Goal: Book appointment/travel/reservation

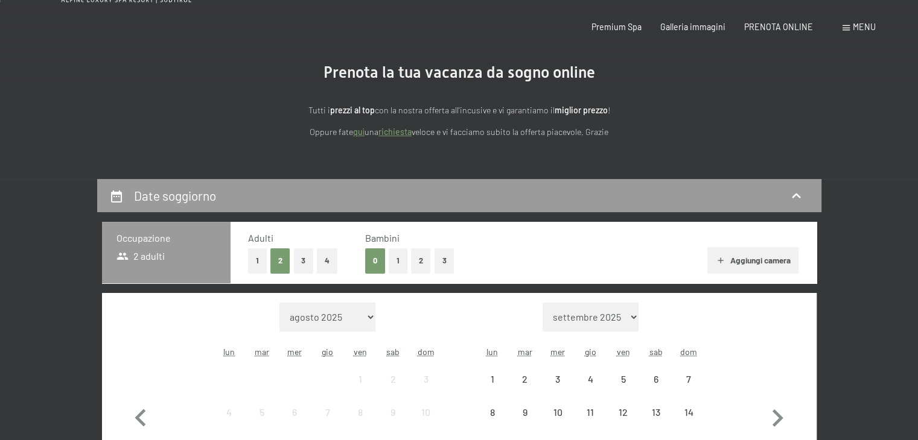
scroll to position [181, 0]
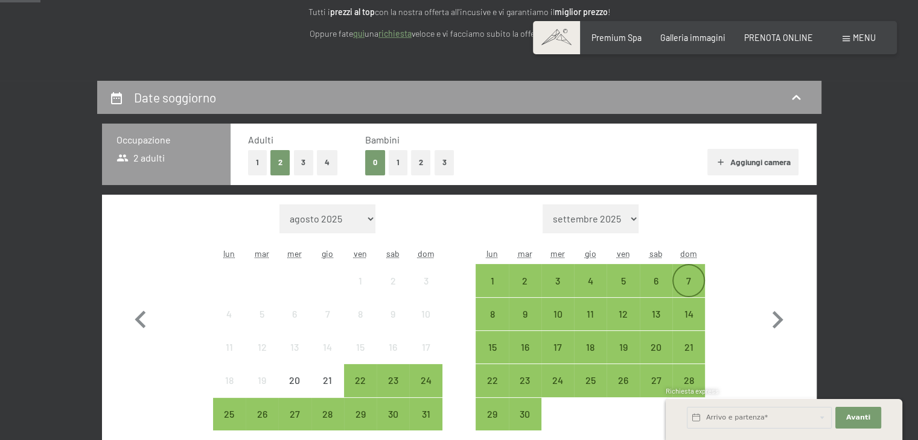
click at [689, 281] on div "7" at bounding box center [688, 291] width 30 height 30
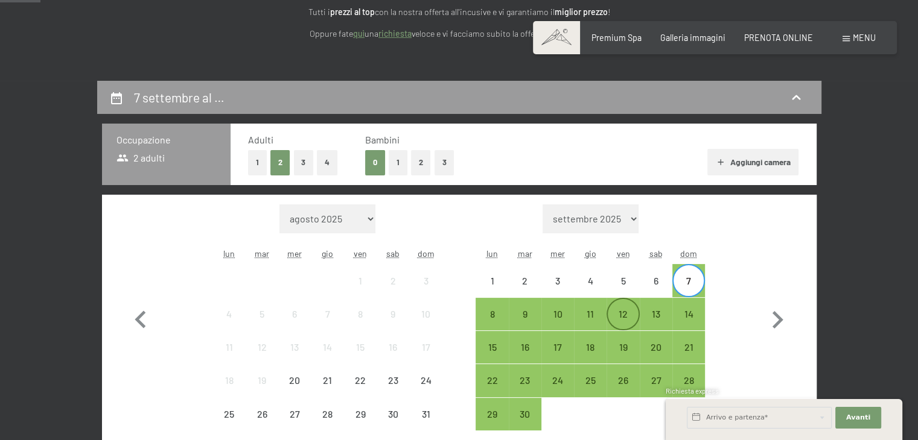
click at [634, 311] on div "12" at bounding box center [623, 325] width 30 height 30
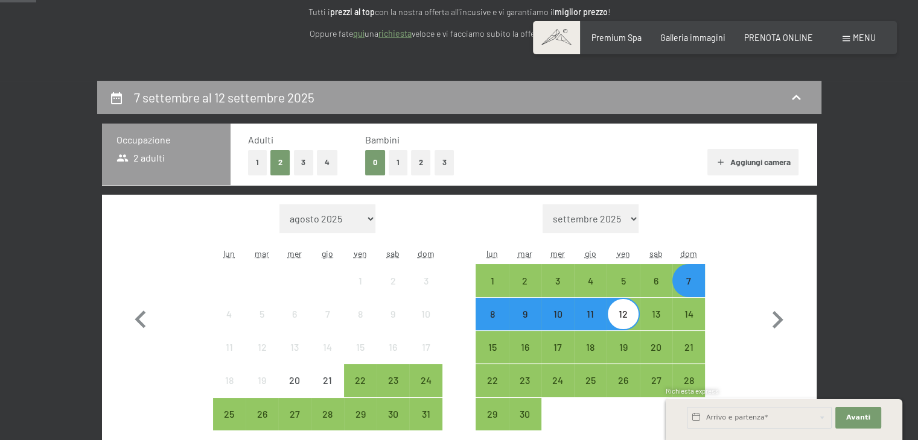
scroll to position [422, 0]
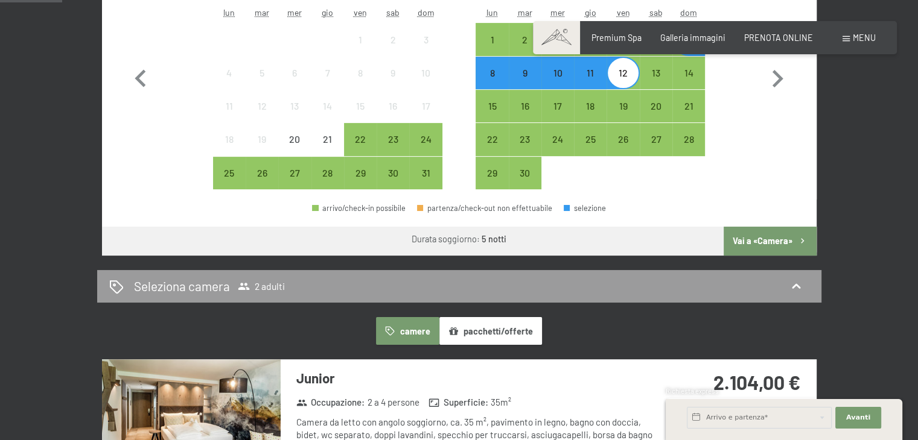
click at [758, 242] on button "Vai a «Camera»" at bounding box center [769, 241] width 92 height 29
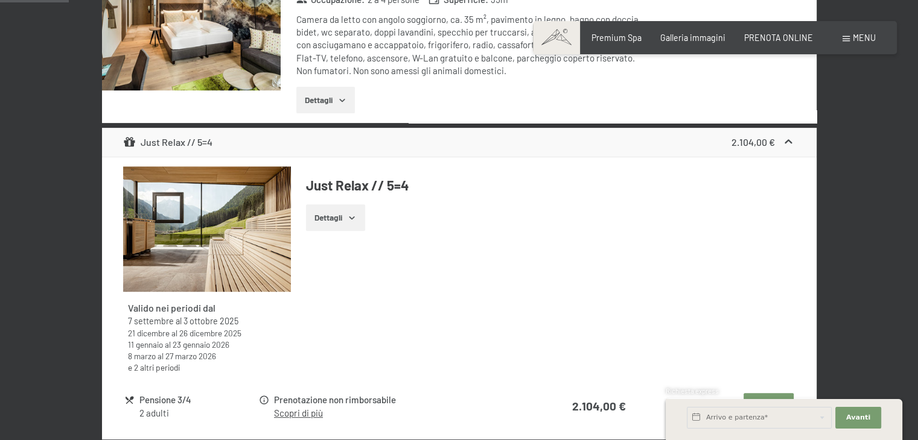
scroll to position [322, 0]
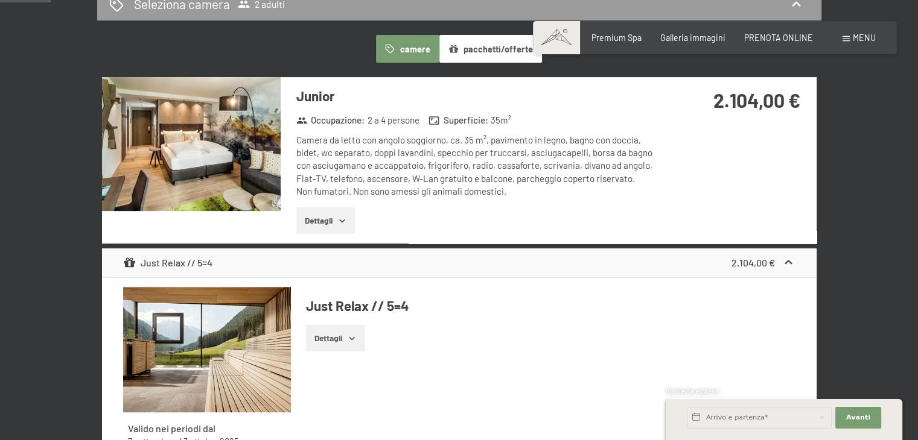
click at [221, 159] on img at bounding box center [191, 144] width 179 height 134
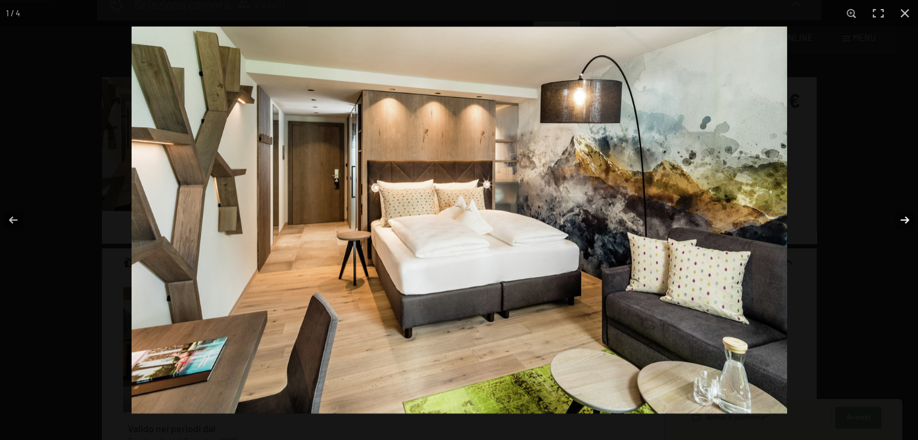
click at [902, 221] on button "button" at bounding box center [896, 220] width 42 height 60
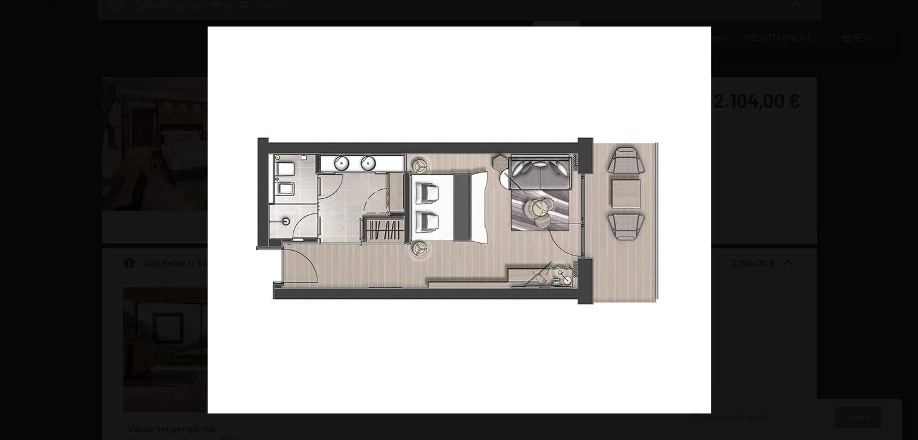
click at [902, 221] on button "button" at bounding box center [896, 220] width 42 height 60
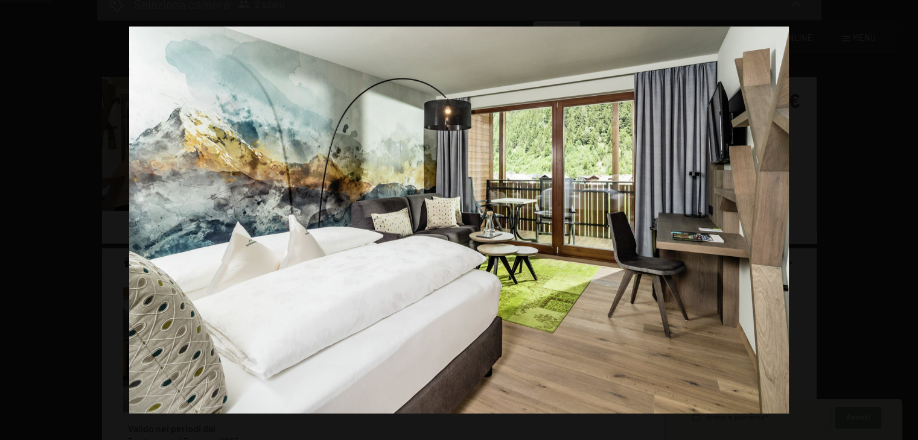
click at [902, 221] on button "button" at bounding box center [896, 220] width 42 height 60
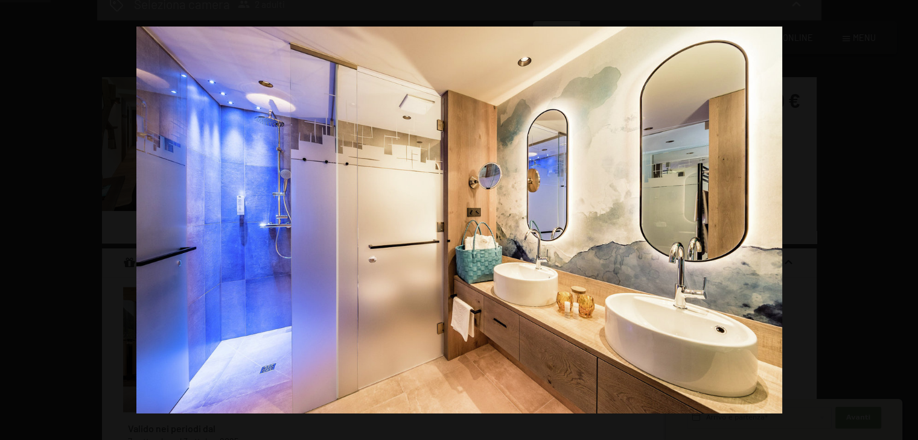
click at [902, 221] on button "button" at bounding box center [896, 220] width 42 height 60
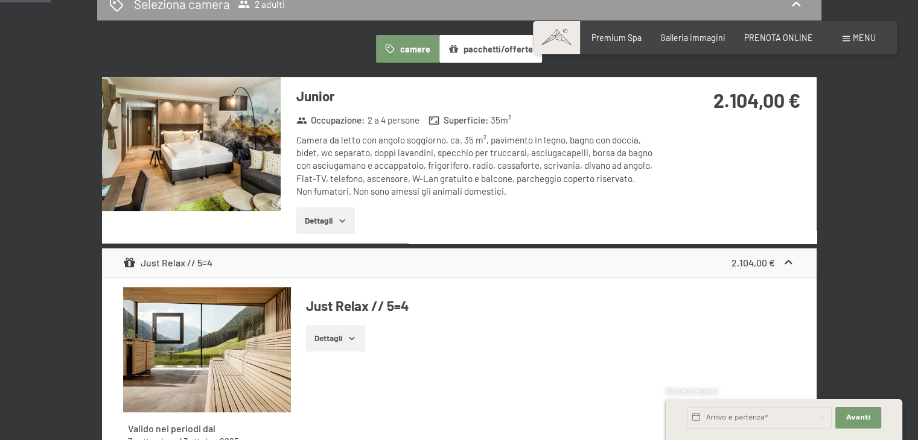
click at [0, 0] on button "button" at bounding box center [0, 0] width 0 height 0
